Goal: Task Accomplishment & Management: Use online tool/utility

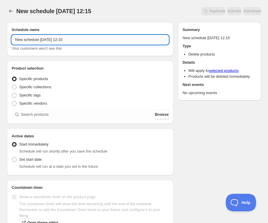
click at [40, 39] on input "New schedule [DATE] 12:15" at bounding box center [90, 39] width 157 height 9
click at [40, 39] on input "New schedule Oct 03 2025 12:15" at bounding box center [90, 39] width 157 height 9
paste input "Monday, October 20th | 6:00PM-8:30PM | Pumpkin Carving Dinner with Lento"
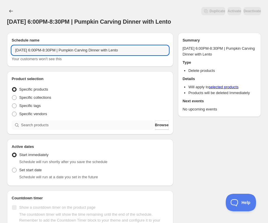
type input "Monday, October 20th | 6:00PM-8:30PM | Pumpkin Carving Dinner with Lento"
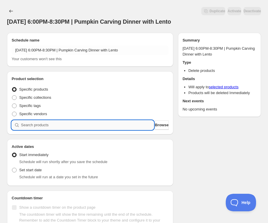
click at [55, 127] on input "search" at bounding box center [87, 124] width 133 height 9
paste input "Monday, October 20th | 6:00PM-8:30PM | Pumpkin Carving Dinner with Lento"
type input "Monday, October 20th | 6:00PM-8:30PM | Pumpkin Carving Dinner with Lento"
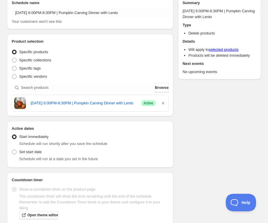
scroll to position [40, 0]
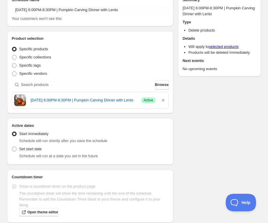
click at [31, 153] on div "Schedule will run at a date you set in the future" at bounding box center [94, 156] width 150 height 6
click at [31, 147] on span "Set start date" at bounding box center [30, 148] width 22 height 4
click at [12, 147] on input "Set start date" at bounding box center [12, 146] width 0 height 0
radio input "true"
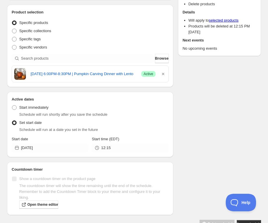
scroll to position [83, 0]
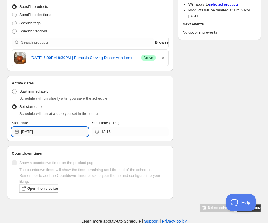
click at [42, 130] on input "2025-10-03" at bounding box center [54, 131] width 67 height 9
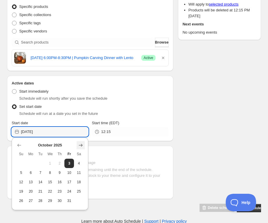
click at [83, 144] on icon "Show next month, November 2025" at bounding box center [81, 145] width 6 height 6
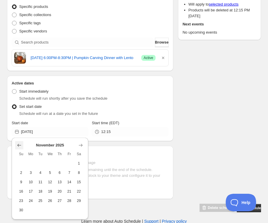
click at [19, 147] on icon "Show previous month, October 2025" at bounding box center [19, 145] width 6 height 6
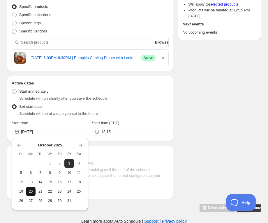
click at [34, 190] on button "20" at bounding box center [31, 190] width 10 height 9
type input "2025-10-20"
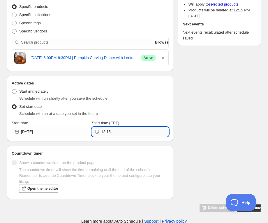
click at [115, 128] on input "12:15" at bounding box center [134, 131] width 67 height 9
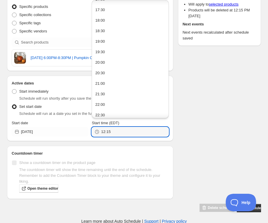
scroll to position [372, 0]
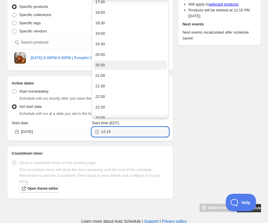
click at [114, 63] on button "20:30" at bounding box center [130, 64] width 73 height 9
type input "20:30"
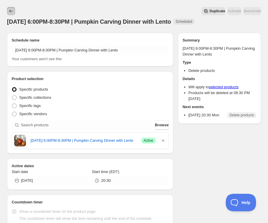
click at [10, 13] on icon "Schedules" at bounding box center [11, 11] width 6 height 6
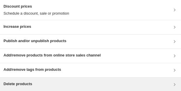
click at [74, 18] on div "Delete products" at bounding box center [91, 84] width 174 height 7
